Goal: Task Accomplishment & Management: Use online tool/utility

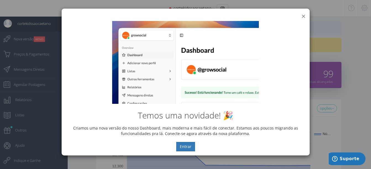
click at [302, 16] on button "×" at bounding box center [304, 15] width 4 height 7
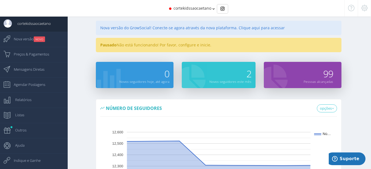
click at [201, 7] on span "cortekidssaocaetano" at bounding box center [193, 8] width 38 height 5
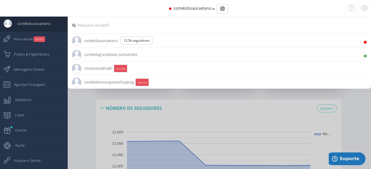
click at [240, 10] on div "cortekidssaocaetano" at bounding box center [185, 8] width 288 height 17
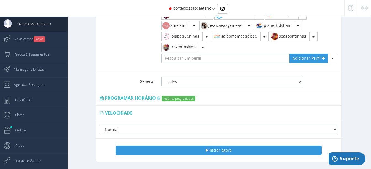
scroll to position [598, 0]
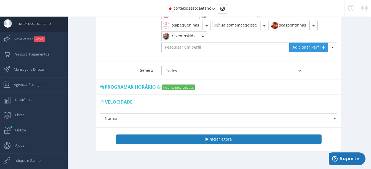
click at [217, 135] on button "Iniciar agora" at bounding box center [219, 139] width 206 height 9
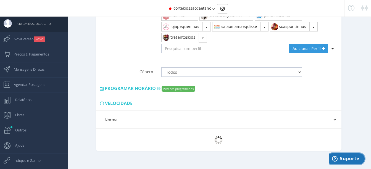
click at [351, 160] on span "Suporte" at bounding box center [350, 158] width 20 height 5
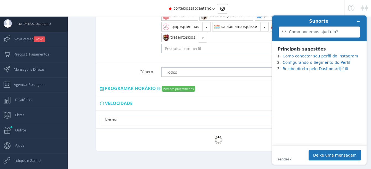
scroll to position [0, 0]
click at [228, 158] on div at bounding box center [219, 166] width 246 height 17
click at [358, 20] on icon "Minimizar widget" at bounding box center [359, 22] width 4 height 4
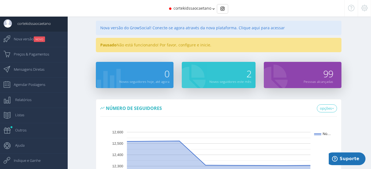
click at [167, 27] on div "Nova versão do GrowSocial! Conecte-se agora através da nova plataforma. Clique …" at bounding box center [219, 28] width 246 height 14
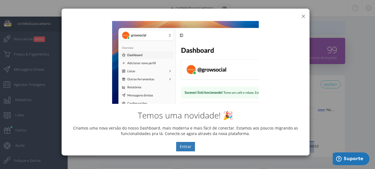
click at [304, 15] on button "×" at bounding box center [304, 15] width 4 height 7
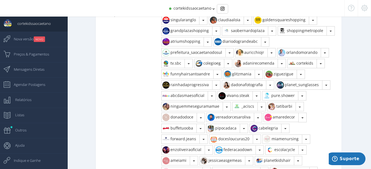
scroll to position [428, 0]
